Goal: Task Accomplishment & Management: Use online tool/utility

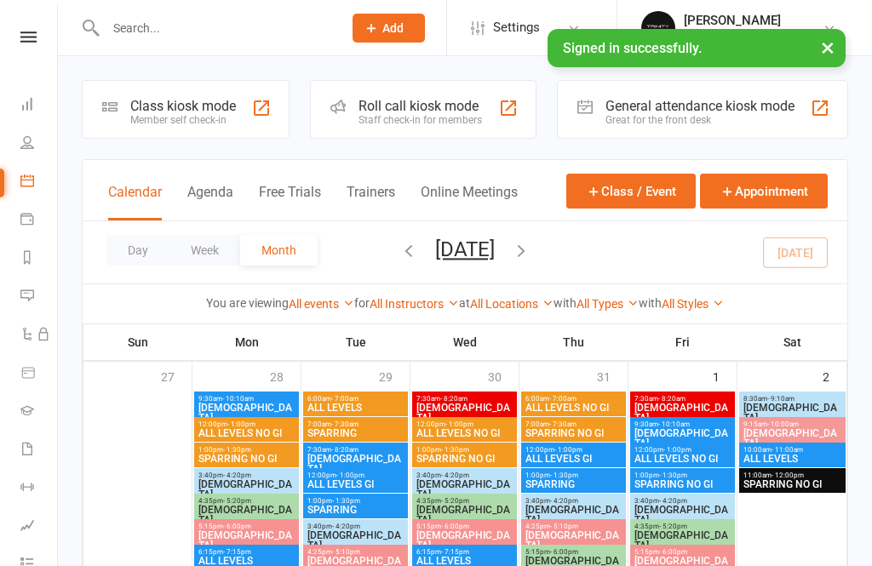
click at [163, 115] on div "Member self check-in" at bounding box center [183, 120] width 106 height 12
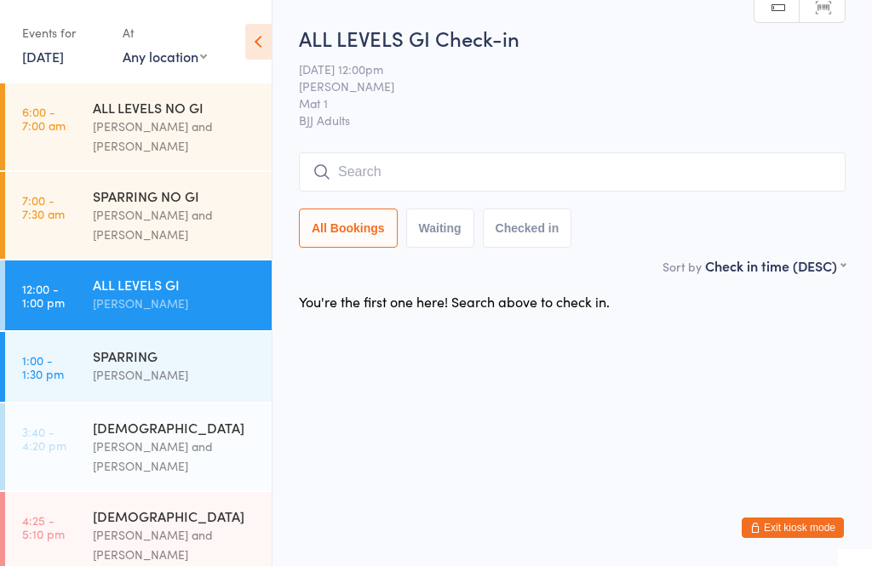
click at [516, 177] on input "search" at bounding box center [572, 171] width 547 height 39
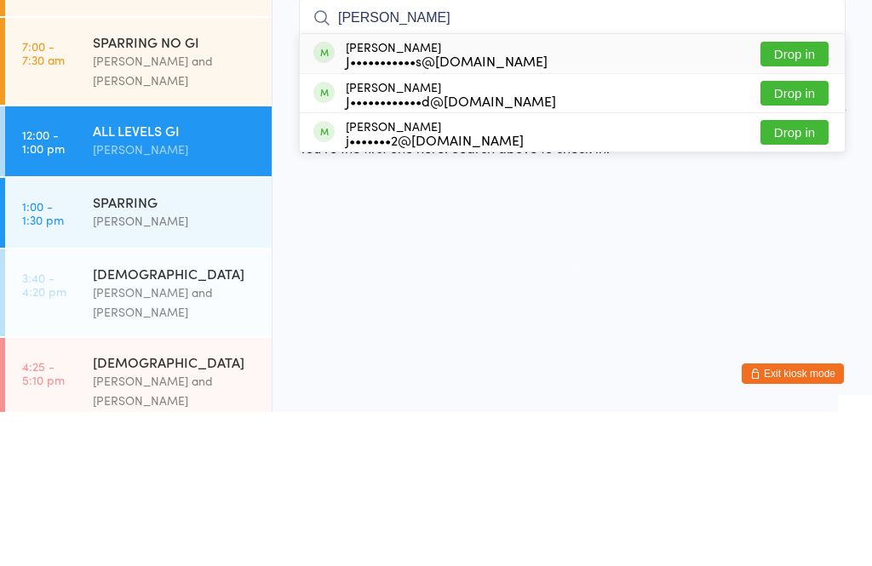
type input "[PERSON_NAME]"
click at [806, 235] on button "Drop in" at bounding box center [794, 247] width 68 height 25
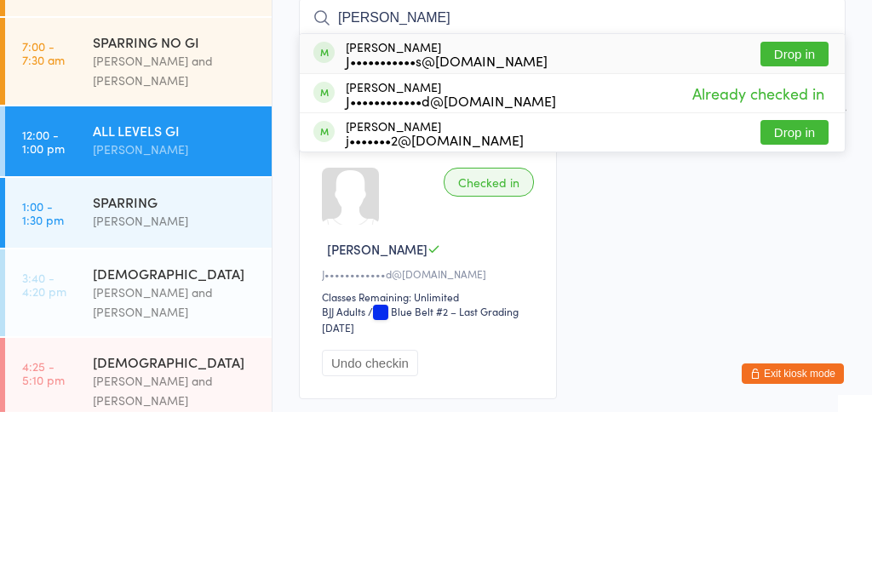
type input "josh"
click at [811, 196] on button "Drop in" at bounding box center [794, 208] width 68 height 25
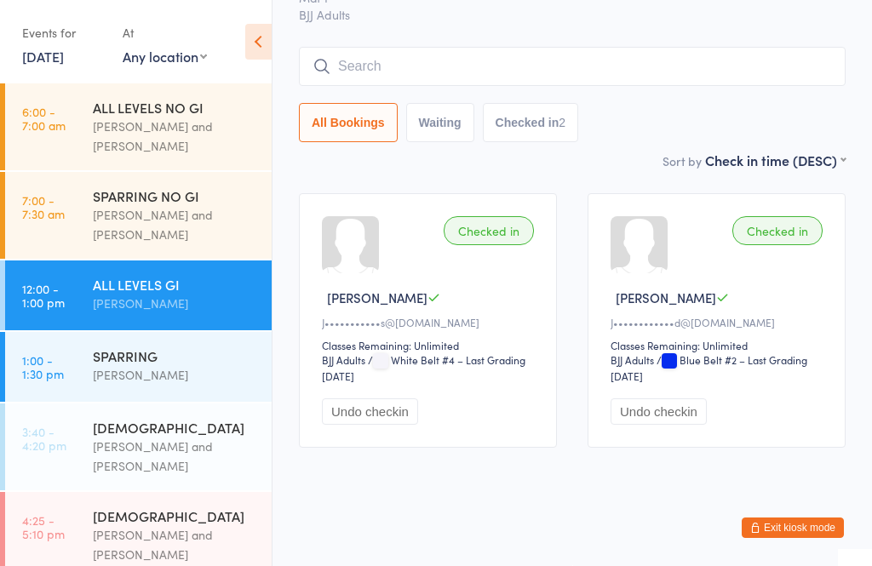
click at [598, 47] on input "search" at bounding box center [572, 66] width 547 height 39
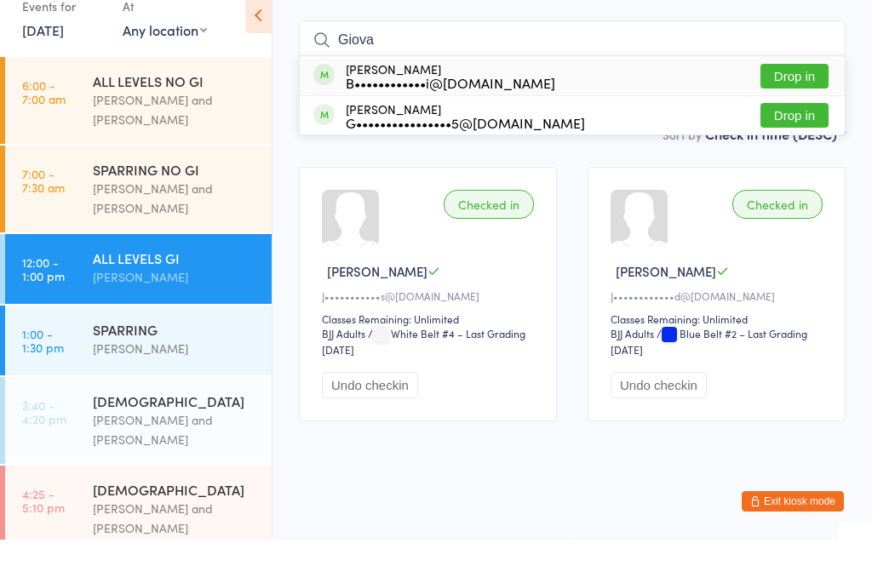
type input "Giova"
click at [805, 129] on button "Drop in" at bounding box center [794, 141] width 68 height 25
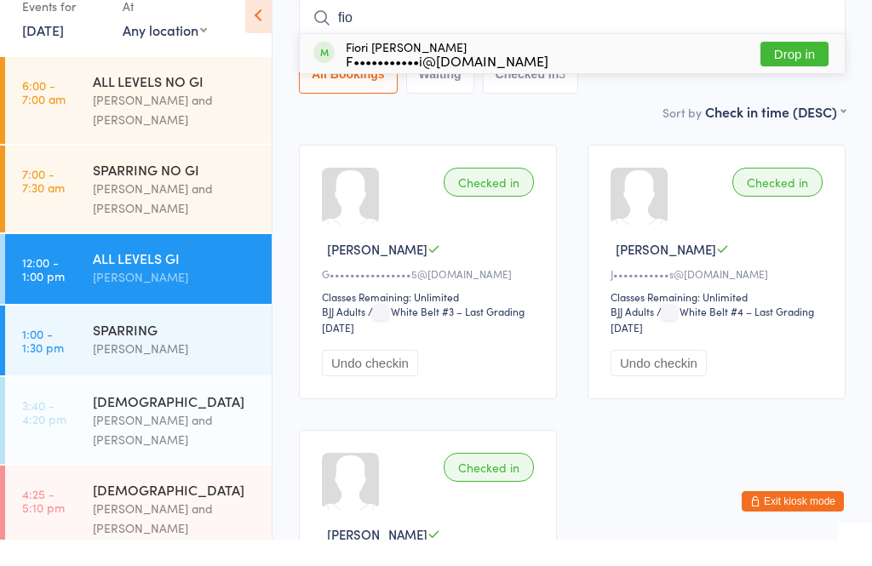
type input "fio"
click at [796, 68] on button "Drop in" at bounding box center [794, 80] width 68 height 25
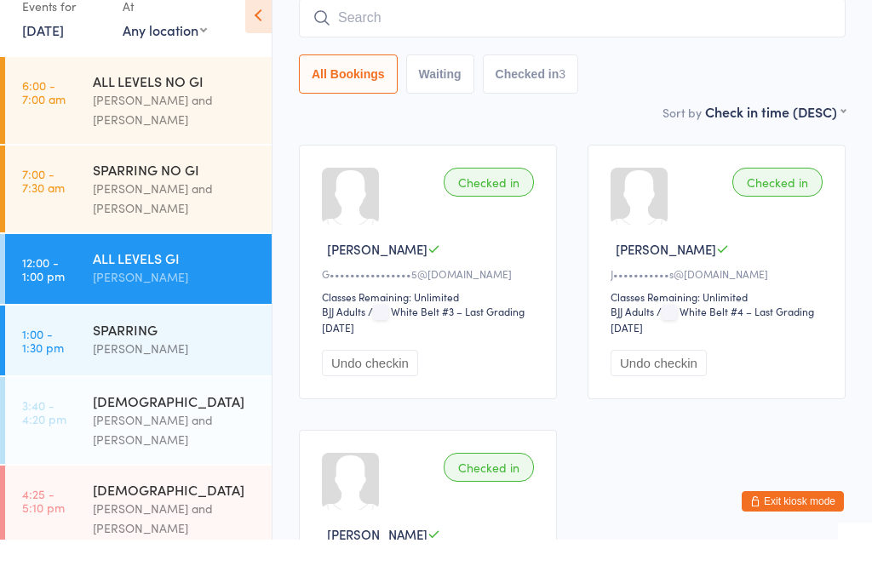
scroll to position [154, 0]
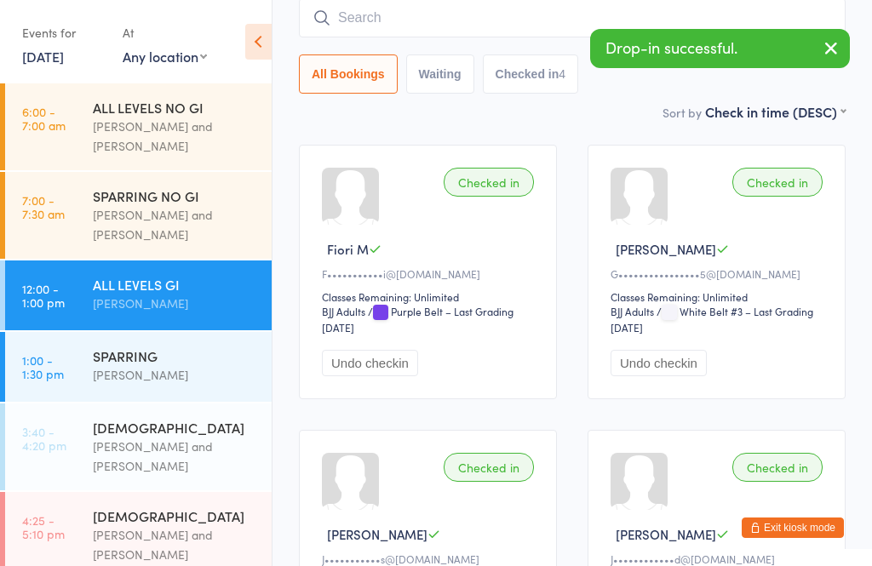
click at [187, 376] on div "[PERSON_NAME]" at bounding box center [175, 375] width 164 height 20
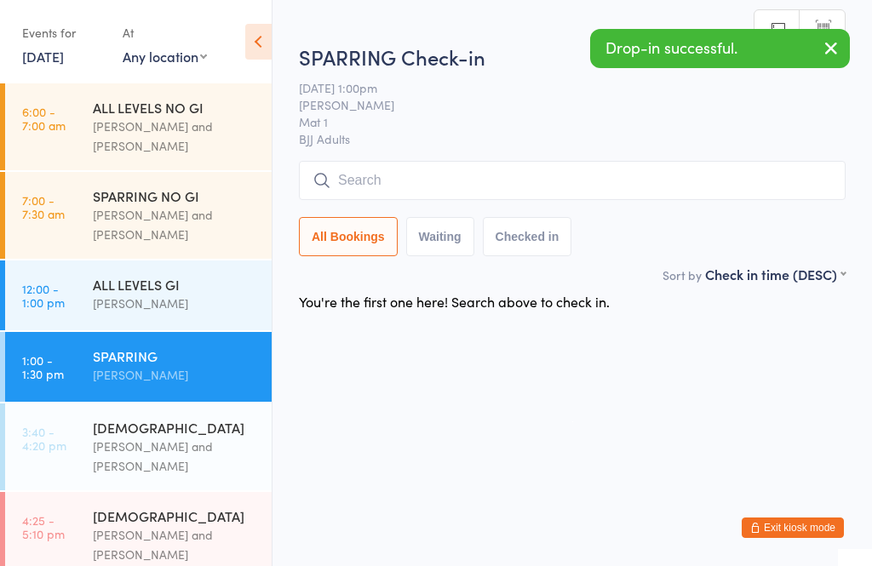
click at [411, 186] on input "search" at bounding box center [572, 180] width 547 height 39
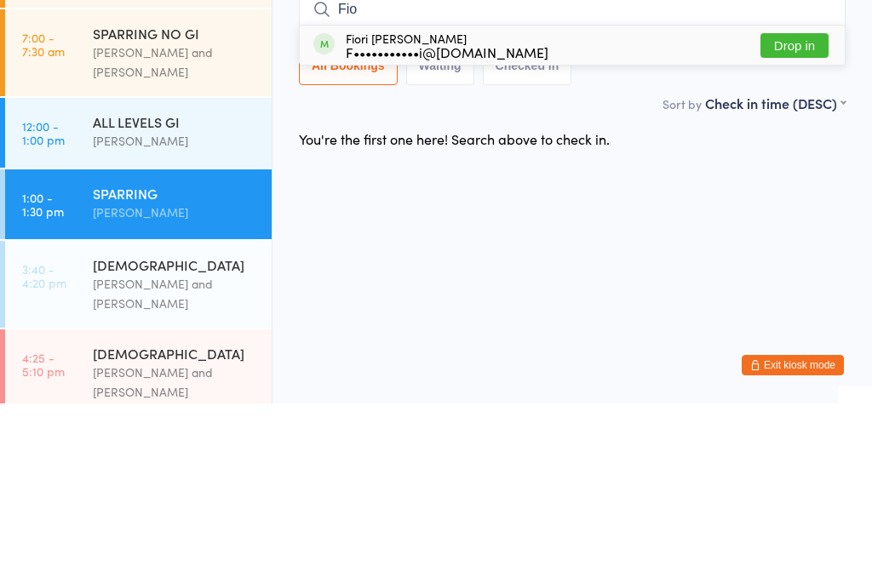
type input "Fio"
click at [803, 196] on button "Drop in" at bounding box center [794, 208] width 68 height 25
